Goal: Task Accomplishment & Management: Understand process/instructions

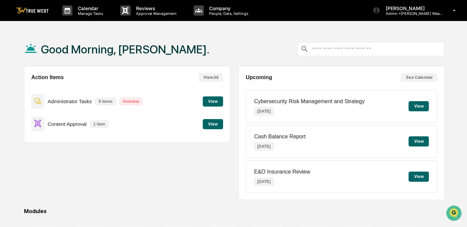
click at [213, 126] on button "View" at bounding box center [213, 124] width 20 height 10
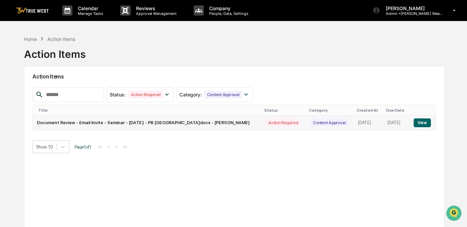
click at [424, 121] on button "View" at bounding box center [422, 122] width 17 height 9
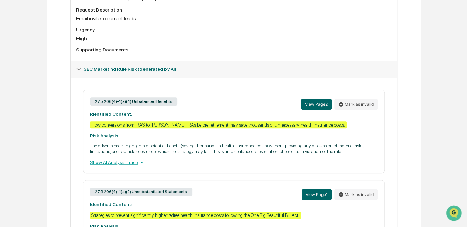
scroll to position [323, 0]
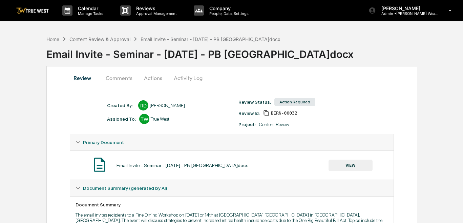
scroll to position [259, 0]
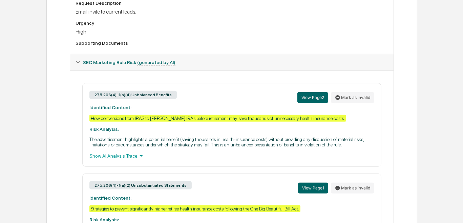
click at [236, 70] on div "SEC Marketing Rule Risk (generated by AI)" at bounding box center [231, 62] width 323 height 16
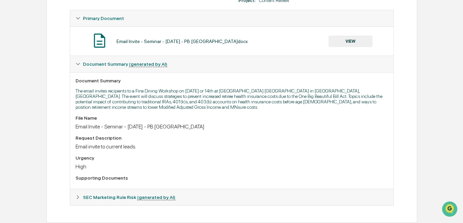
scroll to position [126, 0]
click at [441, 116] on div "Home Content Review & Approval Email Invite - Seminar - [DATE] - PB [GEOGRAPHIC…" at bounding box center [231, 65] width 463 height 314
click at [274, 147] on div "Email invite to current leads." at bounding box center [231, 146] width 312 height 6
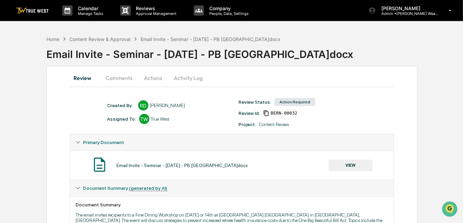
drag, startPoint x: 266, startPoint y: 148, endPoint x: 29, endPoint y: 110, distance: 240.2
click at [29, 110] on div "Home Content Review & Approval Email Invite - Seminar - [DATE] - PB [GEOGRAPHIC…" at bounding box center [231, 189] width 463 height 314
click at [401, 80] on div "Review Comments Actions Activity Log Created By: ‎ ‎ RD [PERSON_NAME] Assigned …" at bounding box center [231, 206] width 371 height 281
click at [387, 96] on div "Review Comments Actions Activity Log Created By: ‎ ‎ RD [PERSON_NAME] Assigned …" at bounding box center [231, 206] width 371 height 281
click at [16, 50] on div "Home Content Review & Approval Email Invite - Seminar - [DATE] - PB [GEOGRAPHIC…" at bounding box center [231, 189] width 463 height 314
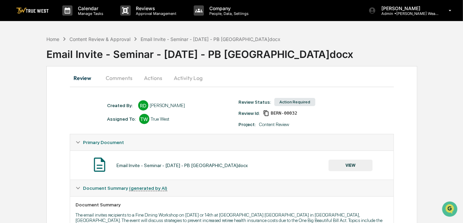
click at [428, 113] on div "Home Content Review & Approval Email Invite - Seminar - [DATE] - PB [GEOGRAPHIC…" at bounding box center [231, 189] width 463 height 314
click at [54, 38] on div "Home" at bounding box center [52, 39] width 13 height 6
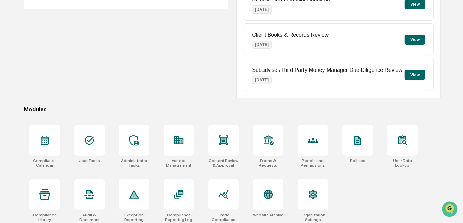
scroll to position [105, 0]
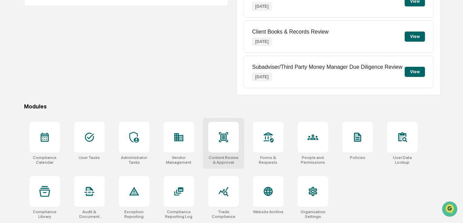
click at [223, 144] on div at bounding box center [223, 137] width 30 height 30
